Goal: Task Accomplishment & Management: Complete application form

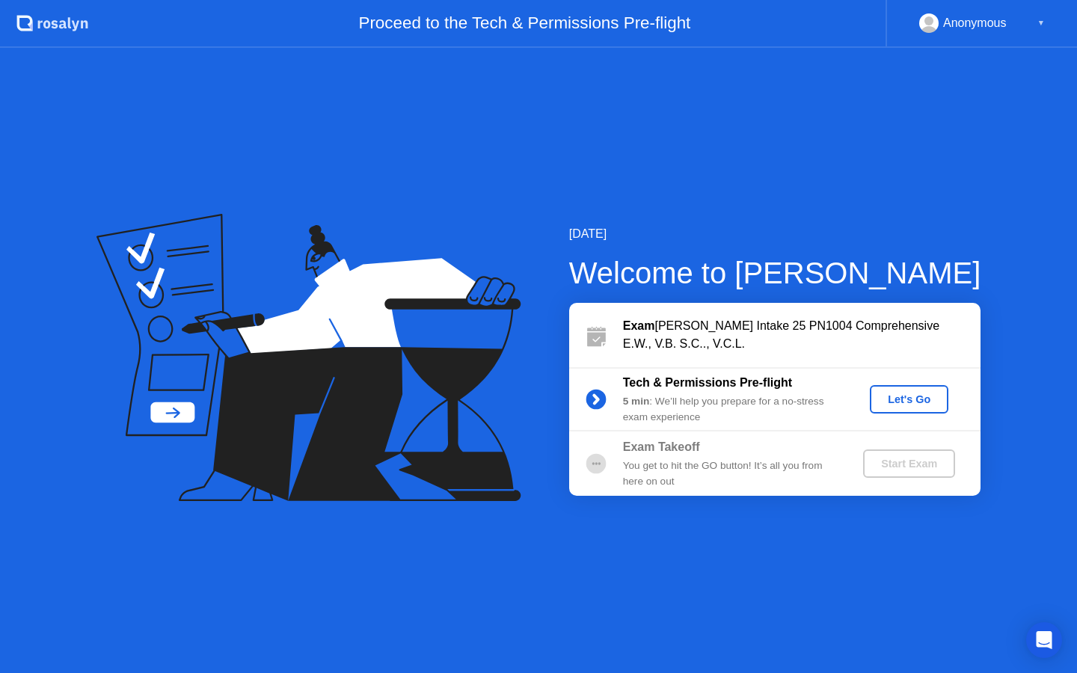
click at [905, 398] on div "Let's Go" at bounding box center [909, 399] width 67 height 12
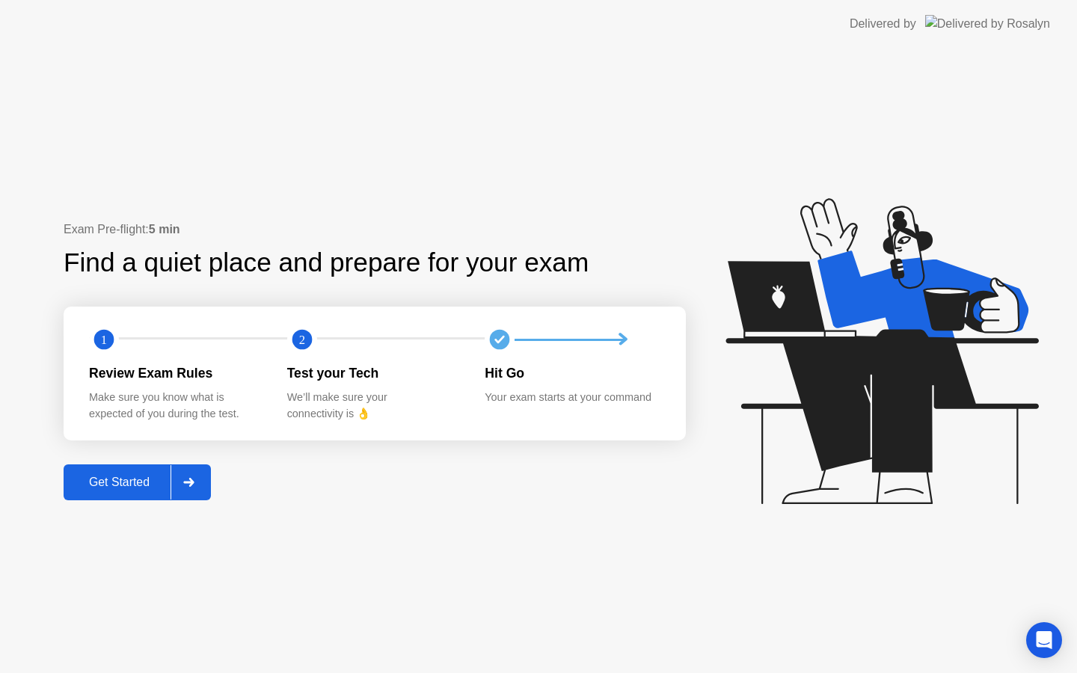
click at [126, 482] on div "Get Started" at bounding box center [119, 482] width 102 height 13
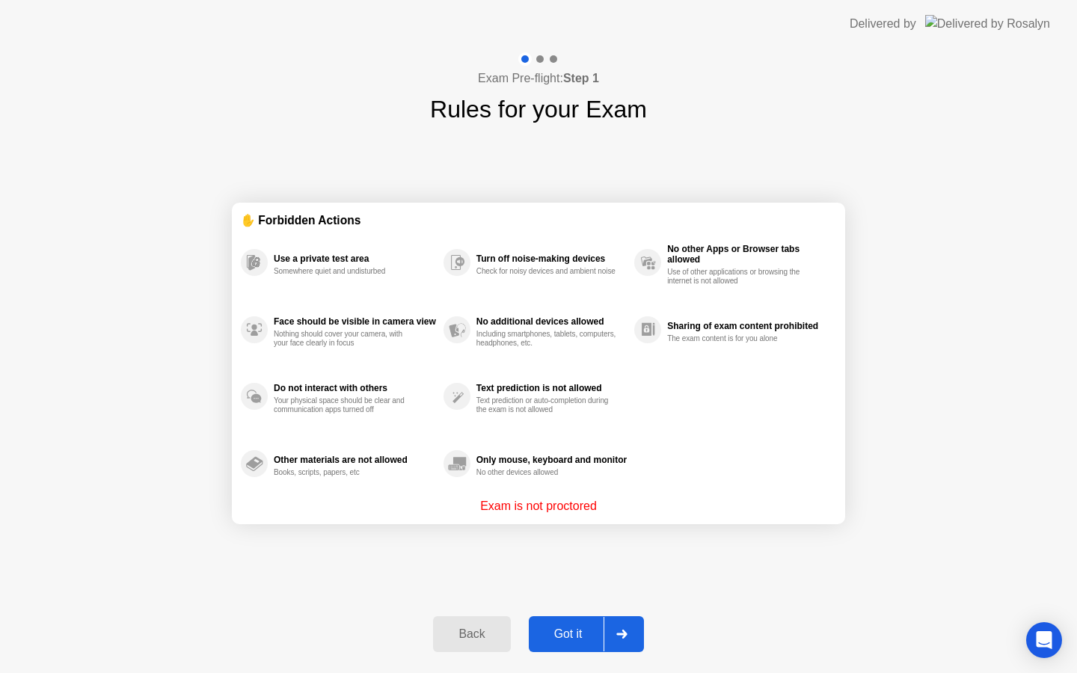
click at [566, 634] on div "Got it" at bounding box center [568, 633] width 70 height 13
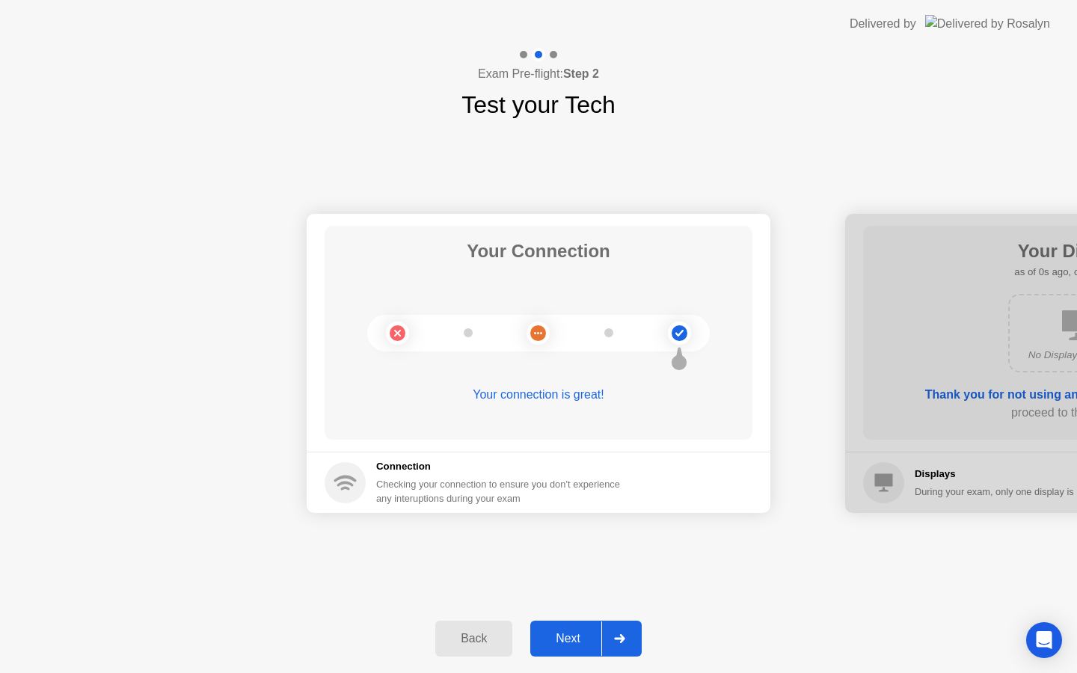
click at [559, 637] on div "Next" at bounding box center [568, 638] width 67 height 13
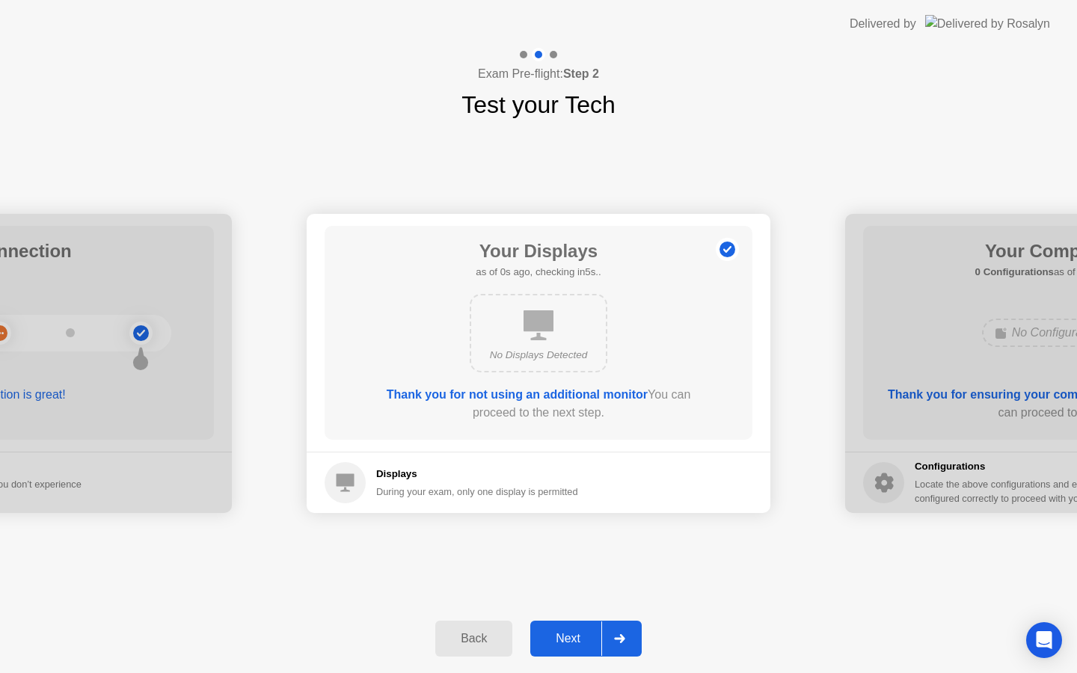
click at [559, 637] on div "Next" at bounding box center [568, 638] width 67 height 13
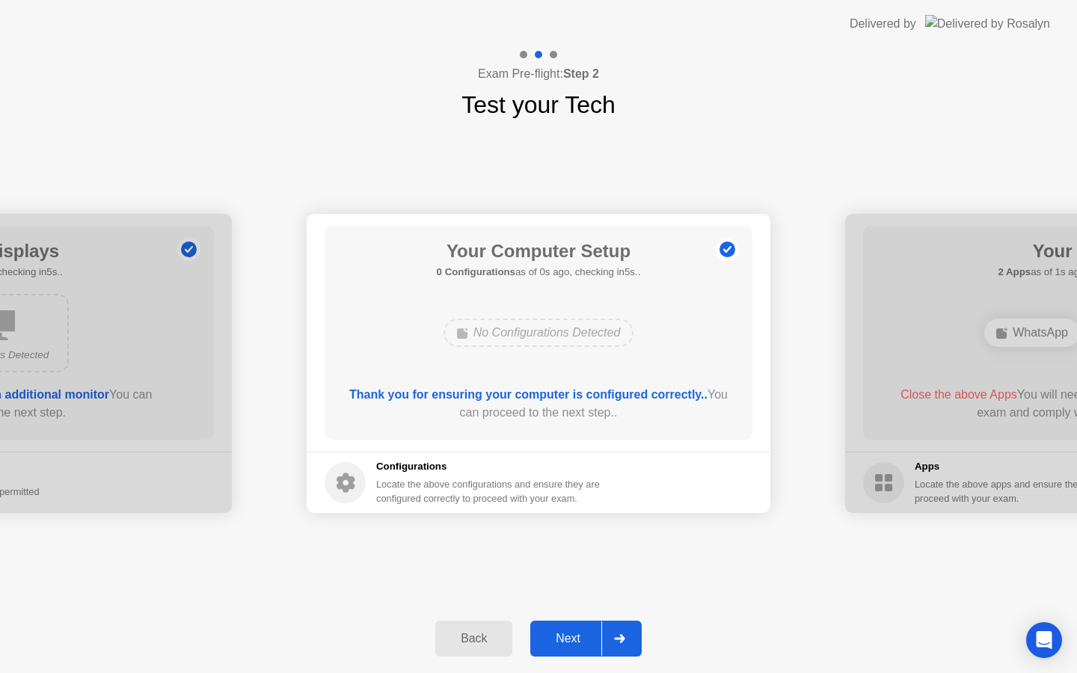
click at [559, 637] on div "Next" at bounding box center [568, 638] width 67 height 13
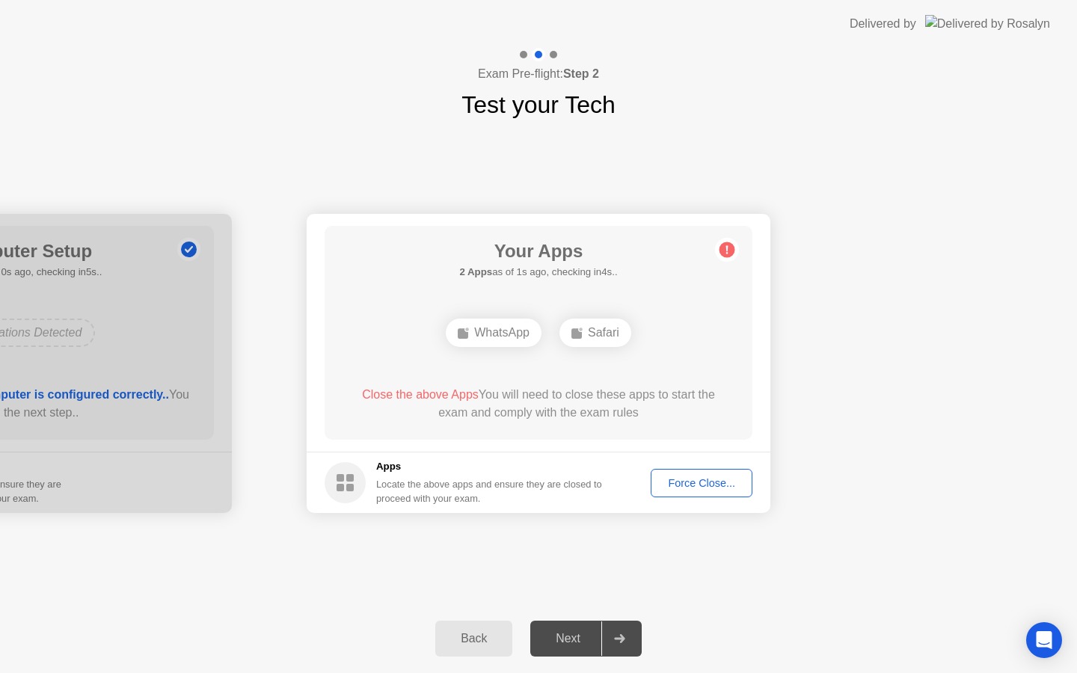
click at [687, 487] on div "Force Close..." at bounding box center [701, 483] width 91 height 12
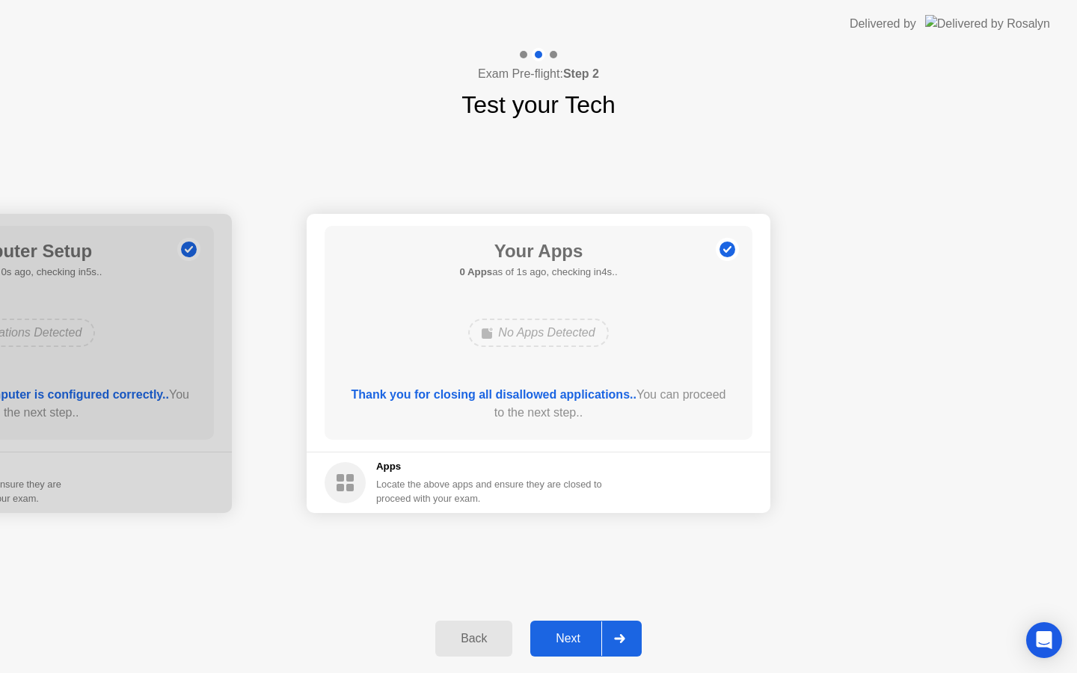
click at [566, 635] on div "Next" at bounding box center [568, 638] width 67 height 13
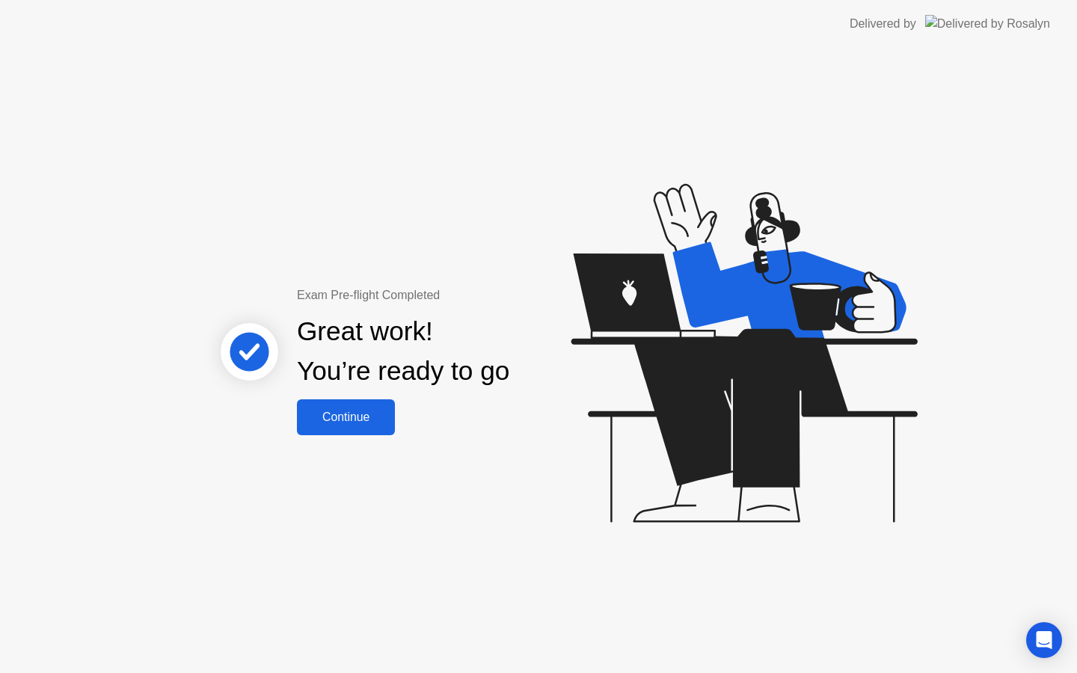
click at [340, 424] on div "Continue" at bounding box center [345, 417] width 89 height 13
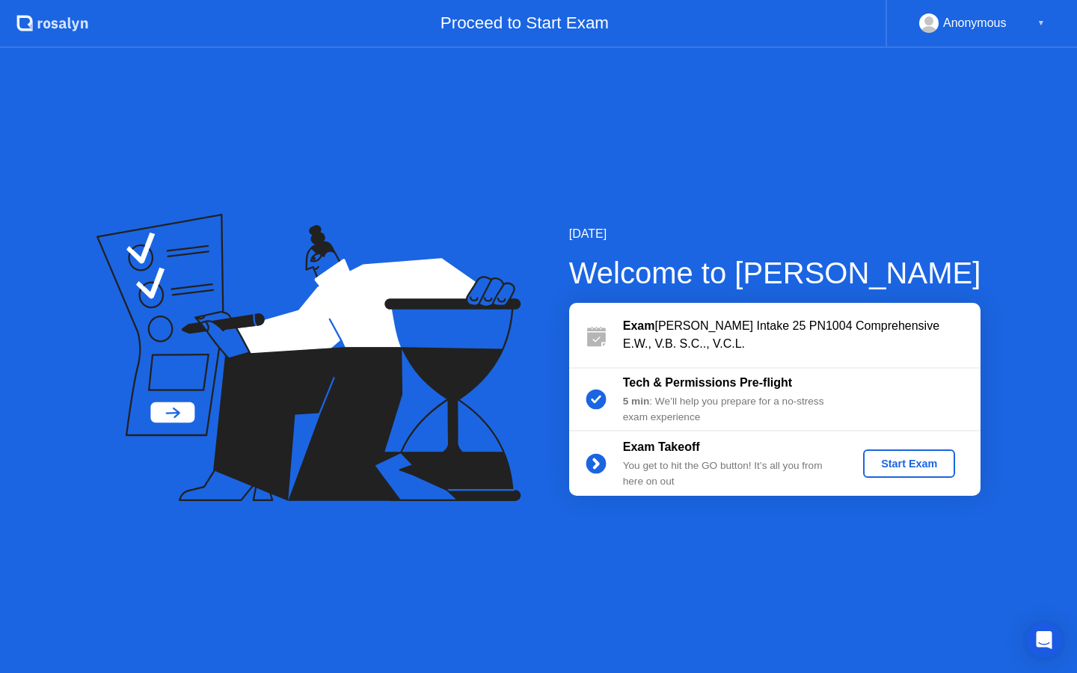
click at [897, 475] on button "Start Exam" at bounding box center [909, 463] width 92 height 28
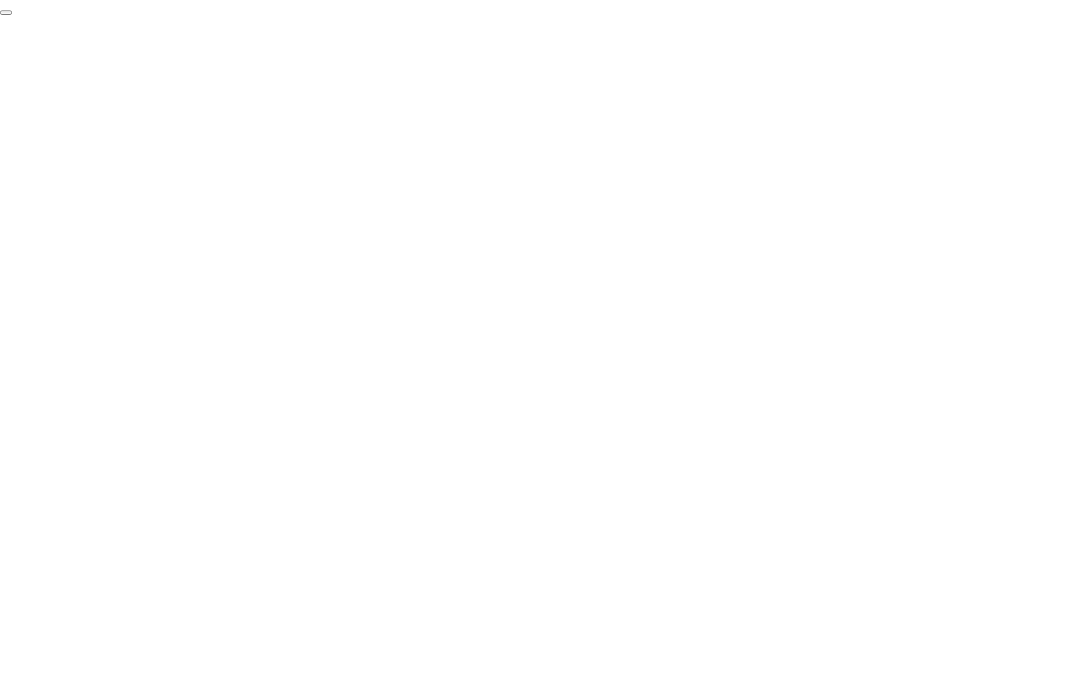
click div "End Proctoring Session"
